Goal: Task Accomplishment & Management: Complete application form

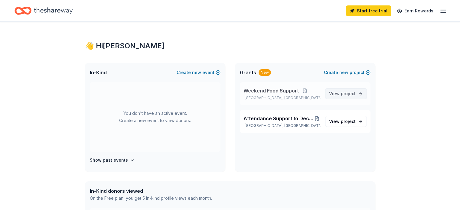
click at [345, 96] on span "project" at bounding box center [348, 93] width 15 height 5
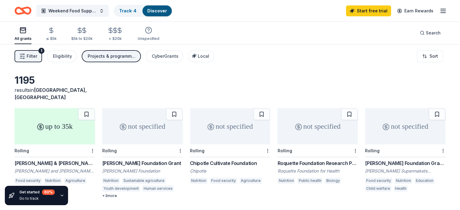
click at [56, 90] on span "[GEOGRAPHIC_DATA], [GEOGRAPHIC_DATA]" at bounding box center [51, 93] width 72 height 13
click at [72, 58] on div "Eligibility" at bounding box center [62, 56] width 19 height 7
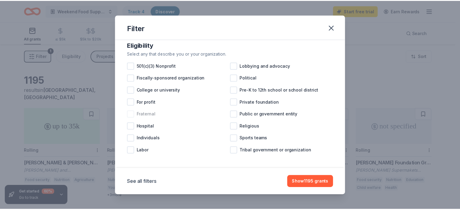
scroll to position [11, 0]
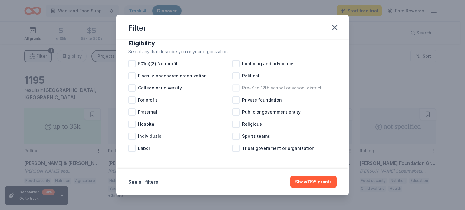
click at [235, 89] on div at bounding box center [235, 87] width 7 height 7
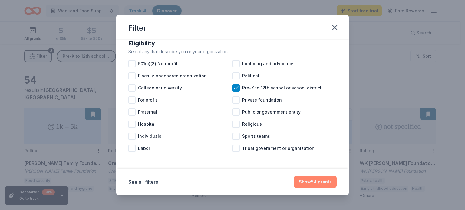
click at [321, 185] on button "Show 54 grants" at bounding box center [315, 182] width 43 height 12
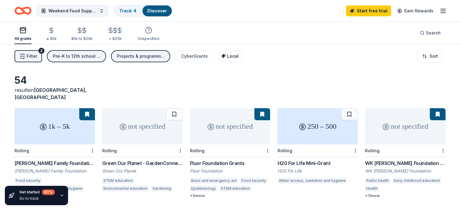
click at [234, 59] on div "Local" at bounding box center [231, 56] width 15 height 7
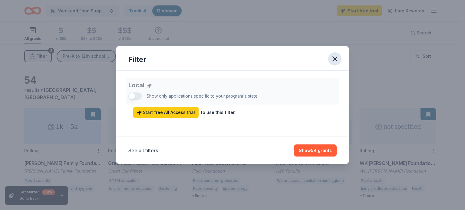
click at [337, 57] on icon "button" at bounding box center [335, 59] width 4 height 4
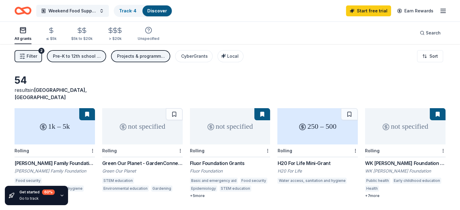
click at [35, 55] on button "Filter 2" at bounding box center [29, 56] width 28 height 12
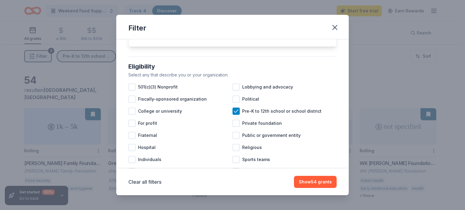
scroll to position [44, 0]
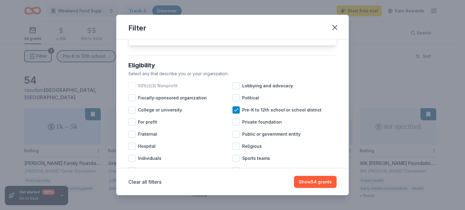
click at [130, 90] on div at bounding box center [131, 85] width 7 height 7
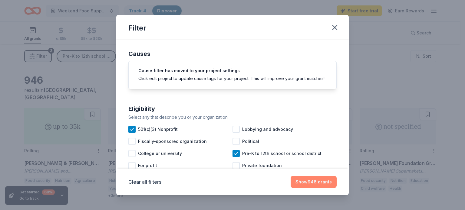
click at [312, 185] on button "Show 946 grants" at bounding box center [314, 182] width 46 height 12
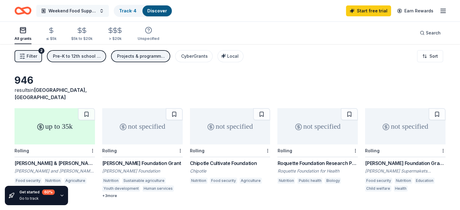
click at [78, 11] on span "Weekend Food Support" at bounding box center [72, 10] width 48 height 7
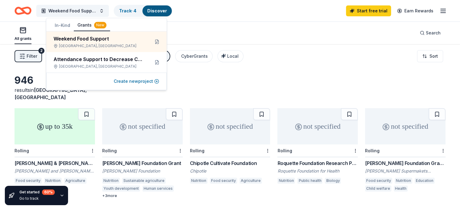
click at [122, 82] on button "Create new project" at bounding box center [136, 81] width 45 height 7
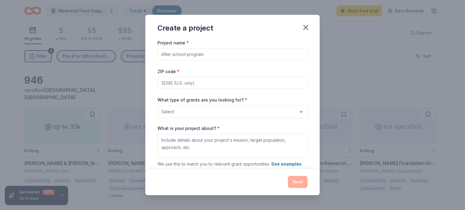
click at [201, 59] on input "Project name *" at bounding box center [232, 54] width 150 height 12
type input "[DATE] Friends Food Insecurity Program"
click at [193, 90] on div "Project name * [DATE] Friends Food Insecurity Program ZIP code * What type of g…" at bounding box center [232, 122] width 150 height 166
click at [193, 85] on input "ZIP code *" at bounding box center [232, 83] width 150 height 12
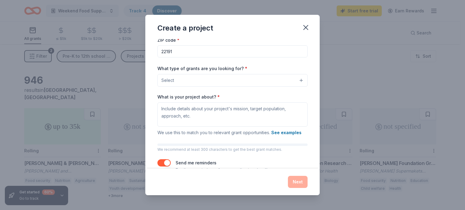
scroll to position [33, 0]
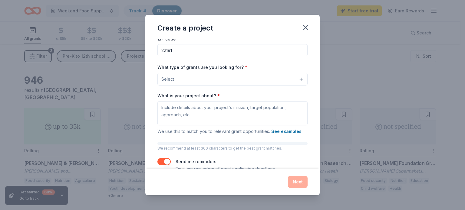
type input "22191"
click at [193, 85] on button "Select" at bounding box center [232, 79] width 150 height 13
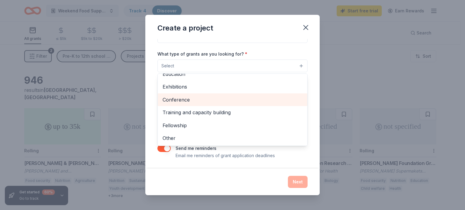
scroll to position [0, 0]
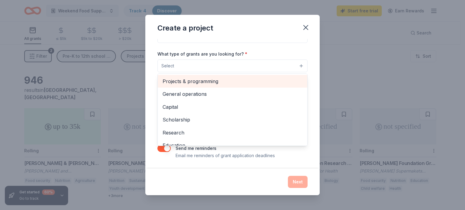
click at [206, 83] on span "Projects & programming" at bounding box center [233, 81] width 140 height 8
click at [207, 84] on span "General operations" at bounding box center [233, 82] width 140 height 8
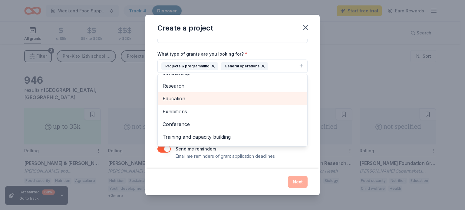
scroll to position [21, 0]
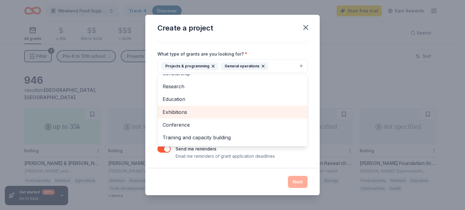
click at [206, 109] on span "Exhibitions" at bounding box center [233, 112] width 140 height 8
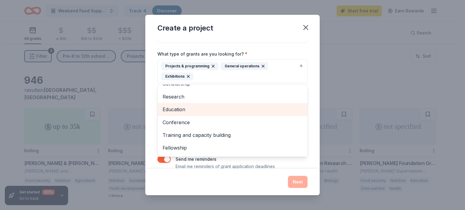
click at [206, 110] on span "Education" at bounding box center [233, 110] width 140 height 8
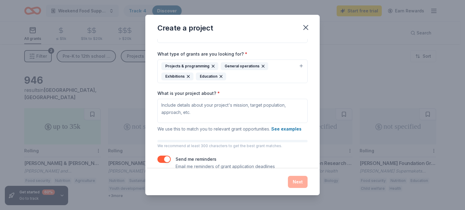
click at [189, 76] on icon "button" at bounding box center [188, 76] width 5 height 5
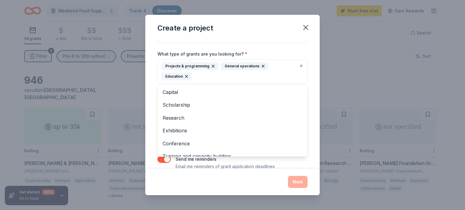
click at [247, 76] on div "Projects & programming General operations Education" at bounding box center [228, 71] width 135 height 18
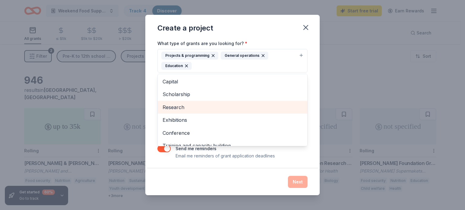
scroll to position [33, 0]
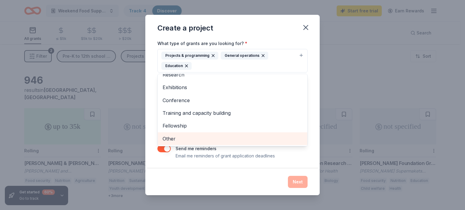
click at [229, 138] on span "Other" at bounding box center [233, 139] width 140 height 8
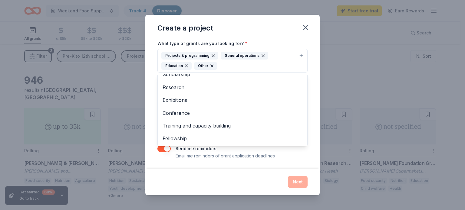
click at [151, 99] on div "Project name * [DATE] Friends Food Insecurity Program ZIP code * 22191 What typ…" at bounding box center [232, 104] width 174 height 130
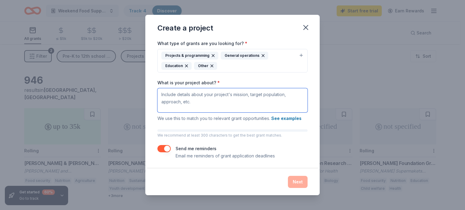
click at [214, 100] on textarea "What is your project about? *" at bounding box center [232, 100] width 150 height 24
click at [196, 104] on textarea "What is your project about? *" at bounding box center [232, 100] width 150 height 24
paste textarea "[DATE] Friends: Fighting Weekend Hunger One Backpack at a Time At [GEOGRAPHIC_D…"
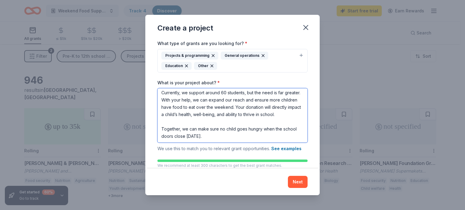
scroll to position [87, 0]
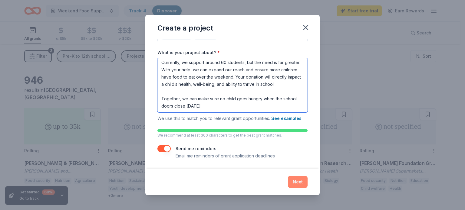
type textarea "[DATE] Friends: Fighting Weekend Hunger One Backpack at a Time At [GEOGRAPHIC_D…"
click at [298, 182] on button "Next" at bounding box center [298, 182] width 20 height 12
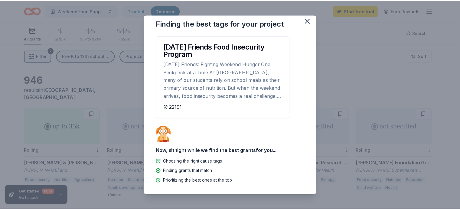
scroll to position [0, 0]
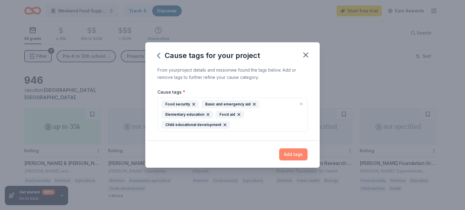
click at [287, 152] on button "Add tags" at bounding box center [293, 155] width 28 height 12
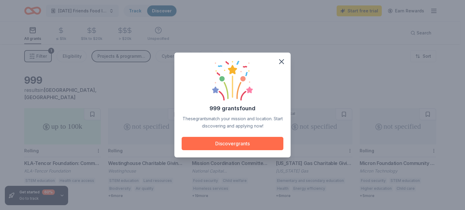
click at [258, 143] on button "Discover grants" at bounding box center [233, 143] width 102 height 13
